Goal: Find specific page/section: Find specific page/section

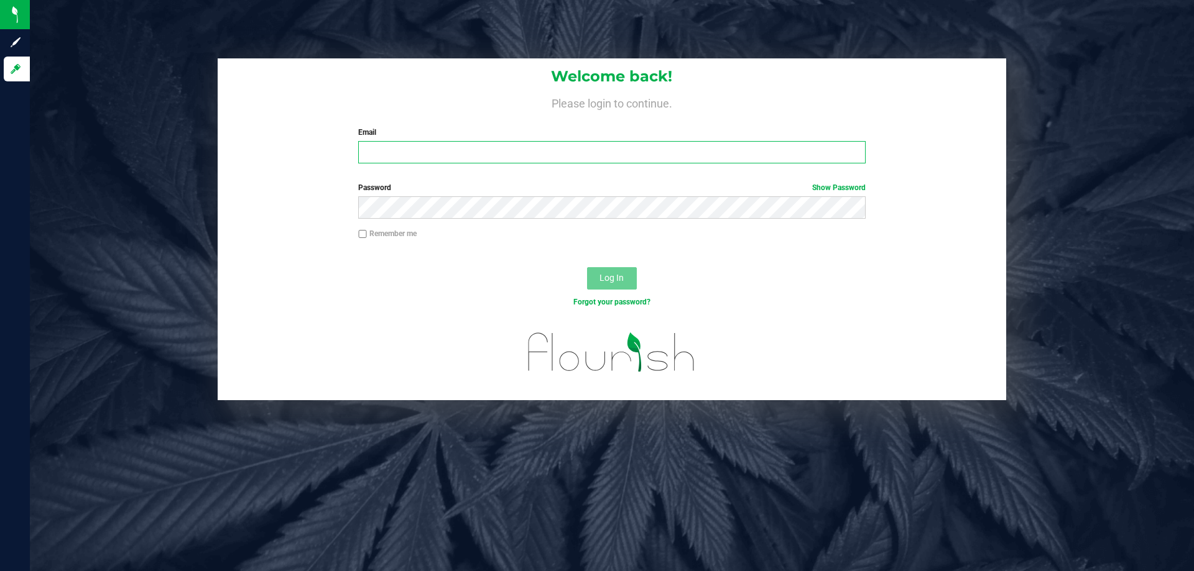
click at [411, 158] on input "Email" at bounding box center [611, 152] width 507 height 22
type input "[EMAIL_ADDRESS][DOMAIN_NAME]"
click at [620, 275] on span "Log In" at bounding box center [611, 278] width 24 height 10
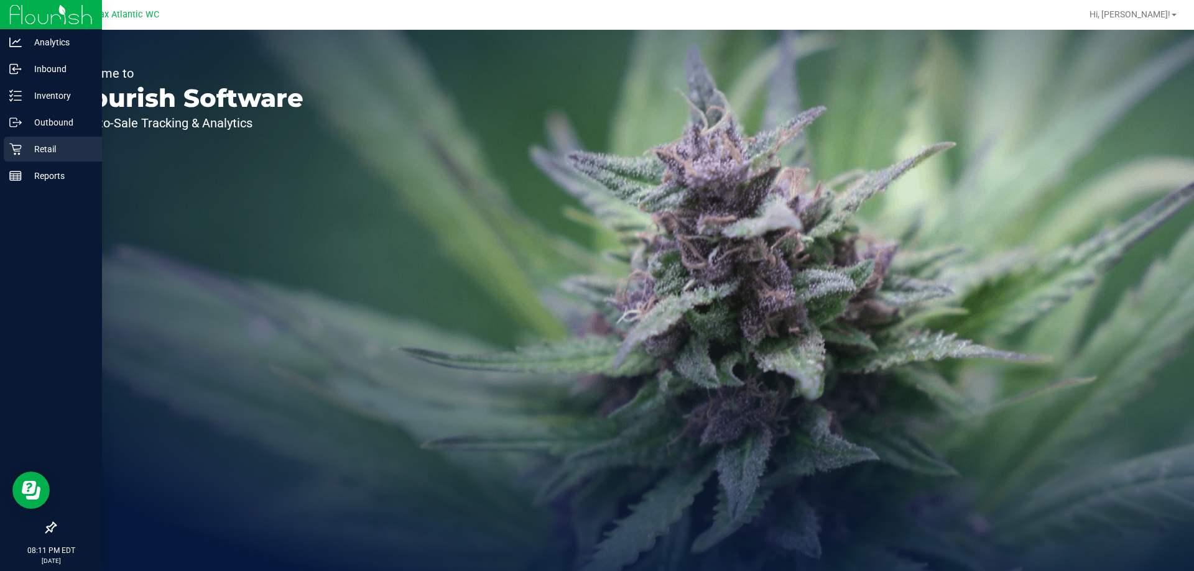
click at [14, 150] on icon at bounding box center [15, 150] width 12 height 12
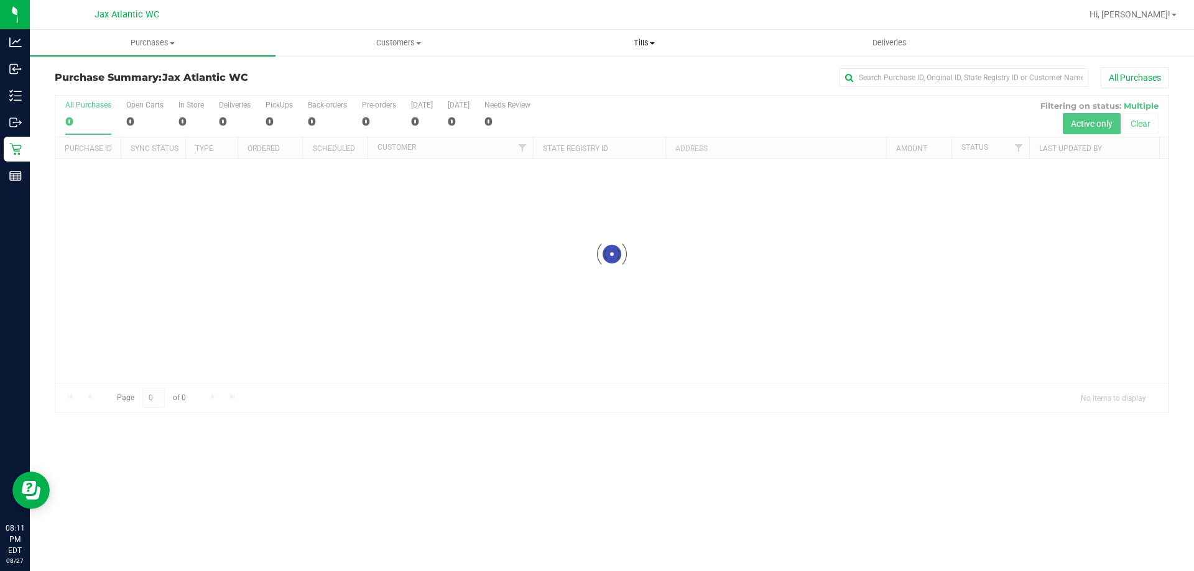
click at [638, 51] on uib-tab-heading "Tills Manage tills Reconcile e-payments" at bounding box center [644, 42] width 244 height 25
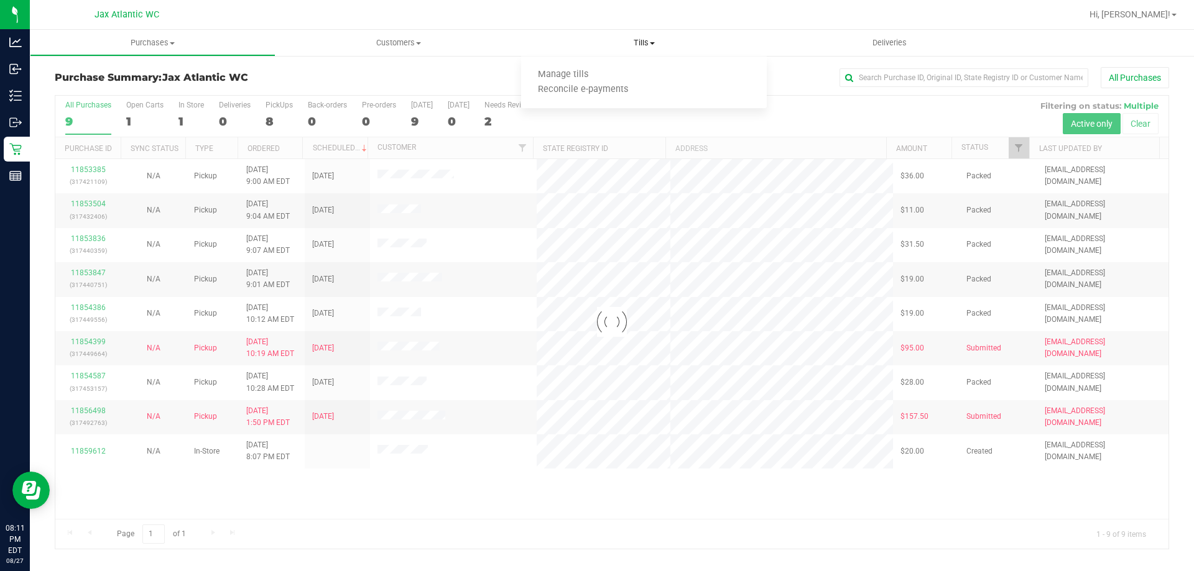
click at [638, 48] on uib-tab-heading "Tills Manage tills Reconcile e-payments" at bounding box center [644, 43] width 246 height 26
click at [639, 47] on span "Tills" at bounding box center [644, 42] width 246 height 11
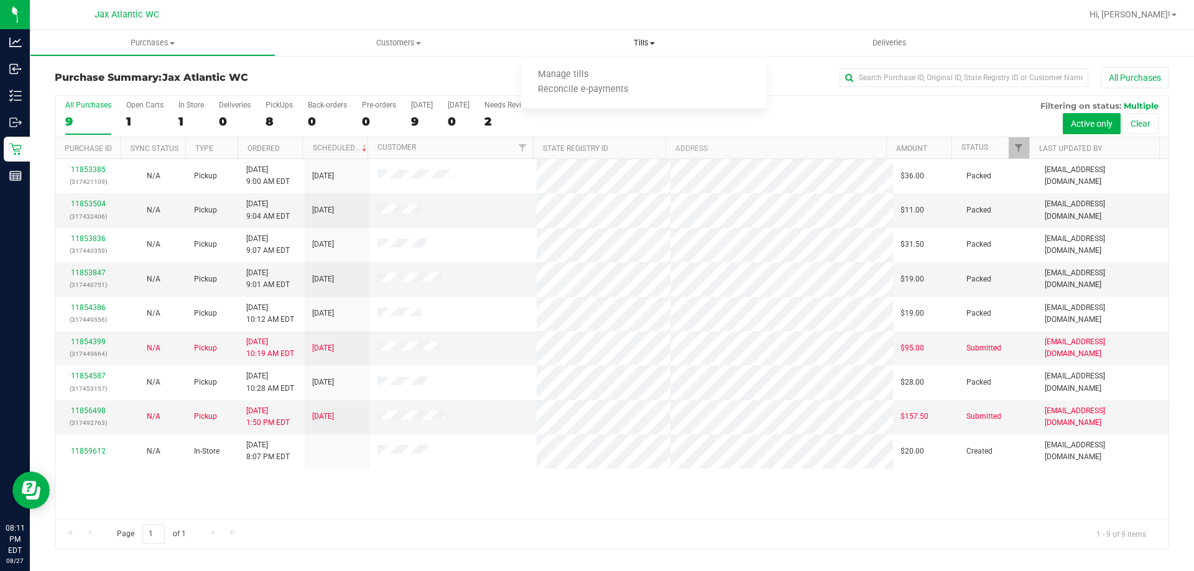
click at [636, 45] on span "Tills" at bounding box center [644, 42] width 246 height 11
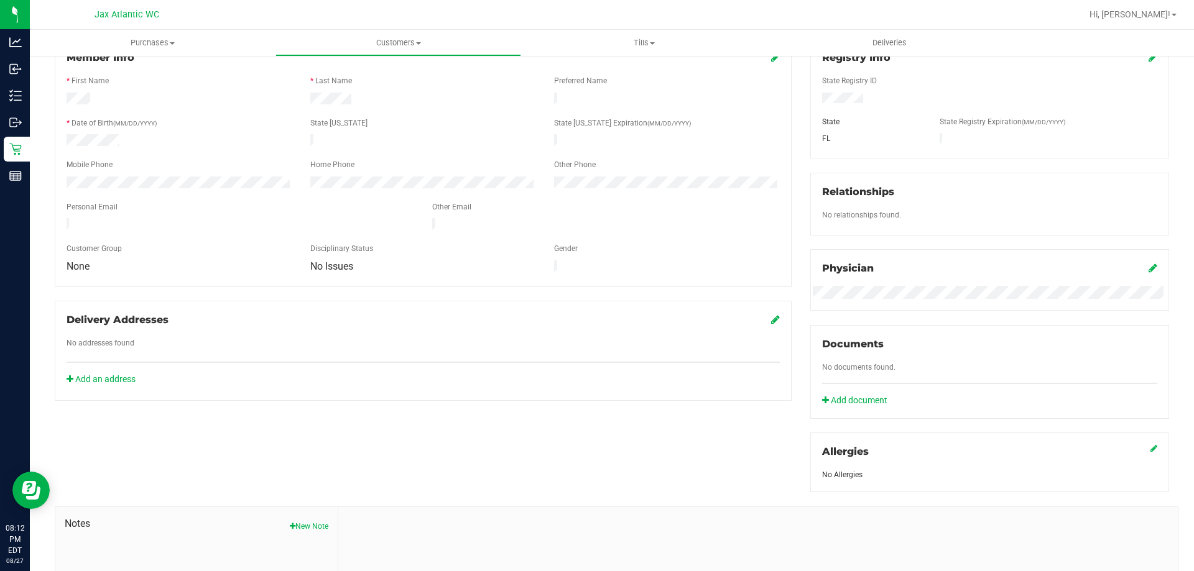
scroll to position [62, 0]
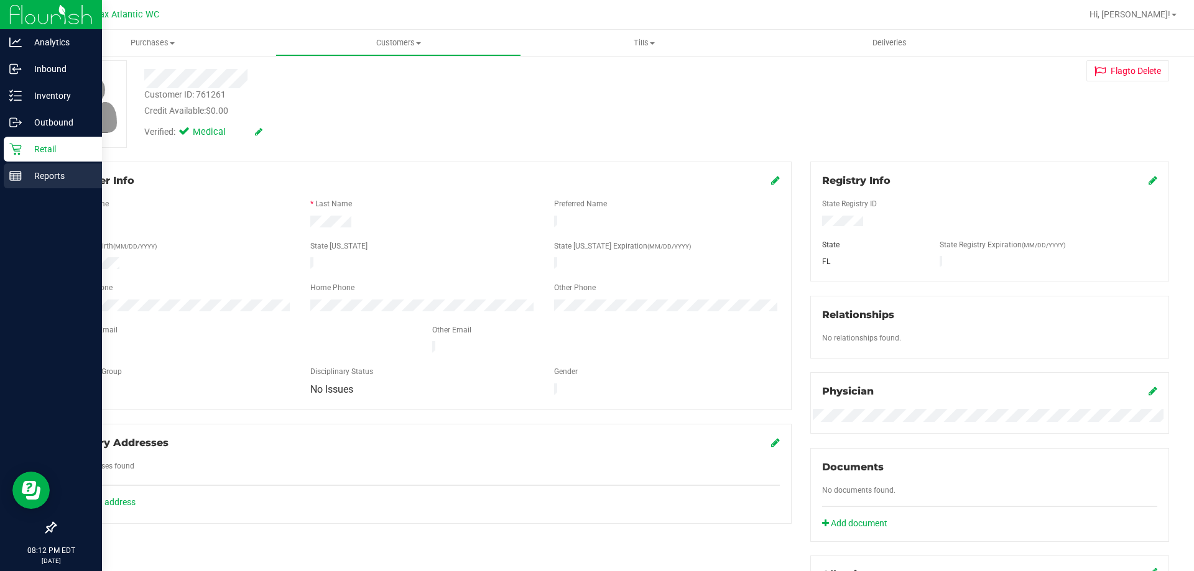
click at [25, 173] on p "Reports" at bounding box center [59, 175] width 75 height 15
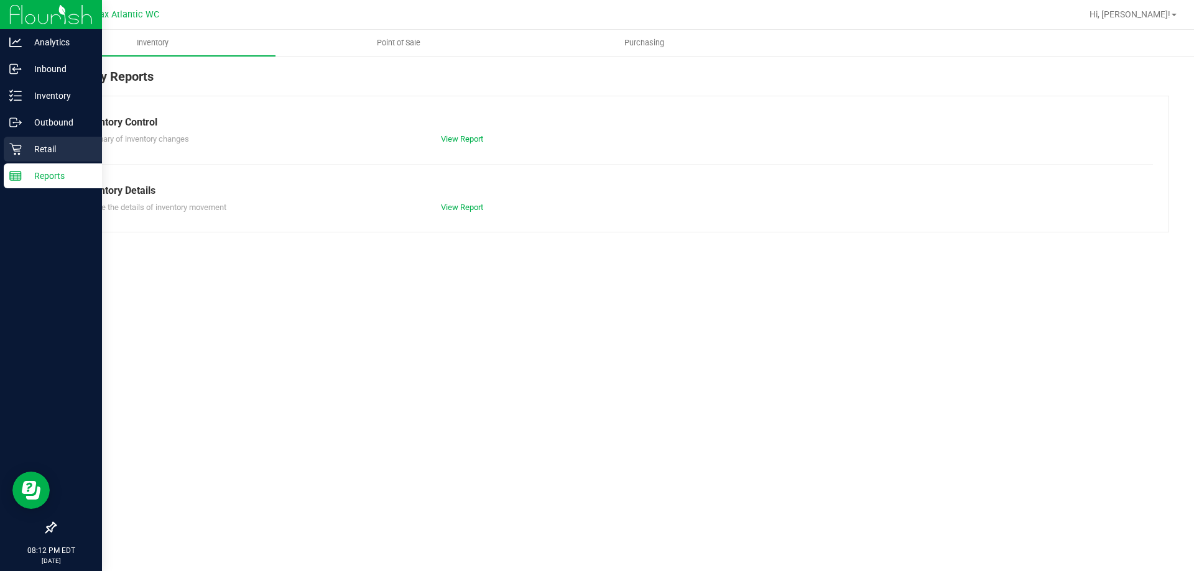
click at [22, 147] on p "Retail" at bounding box center [59, 149] width 75 height 15
